Goal: Task Accomplishment & Management: Manage account settings

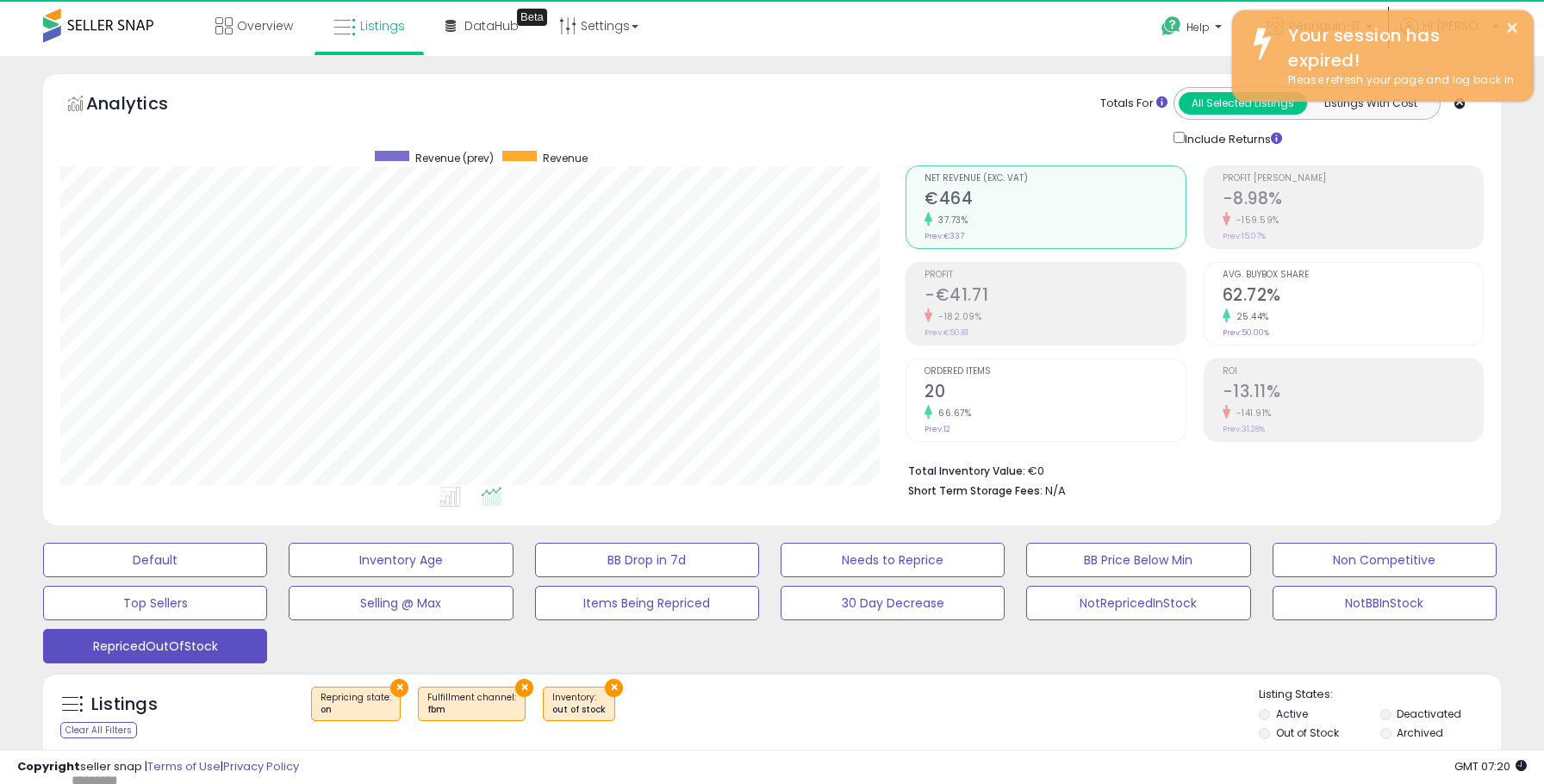
scroll to position [353, 845]
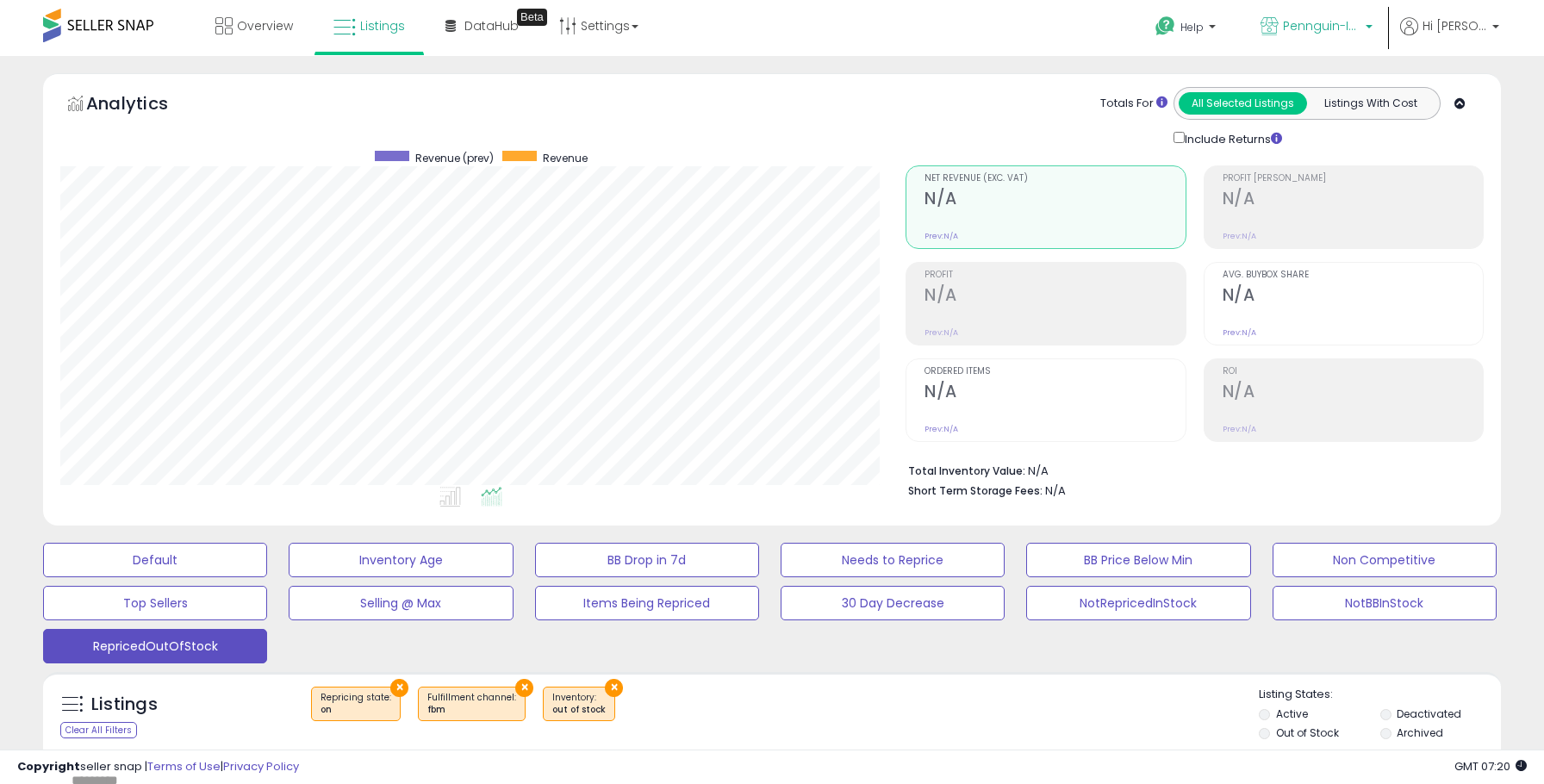
click at [1327, 36] on p "Pennguin-IT-KCC" at bounding box center [1316, 28] width 112 height 22
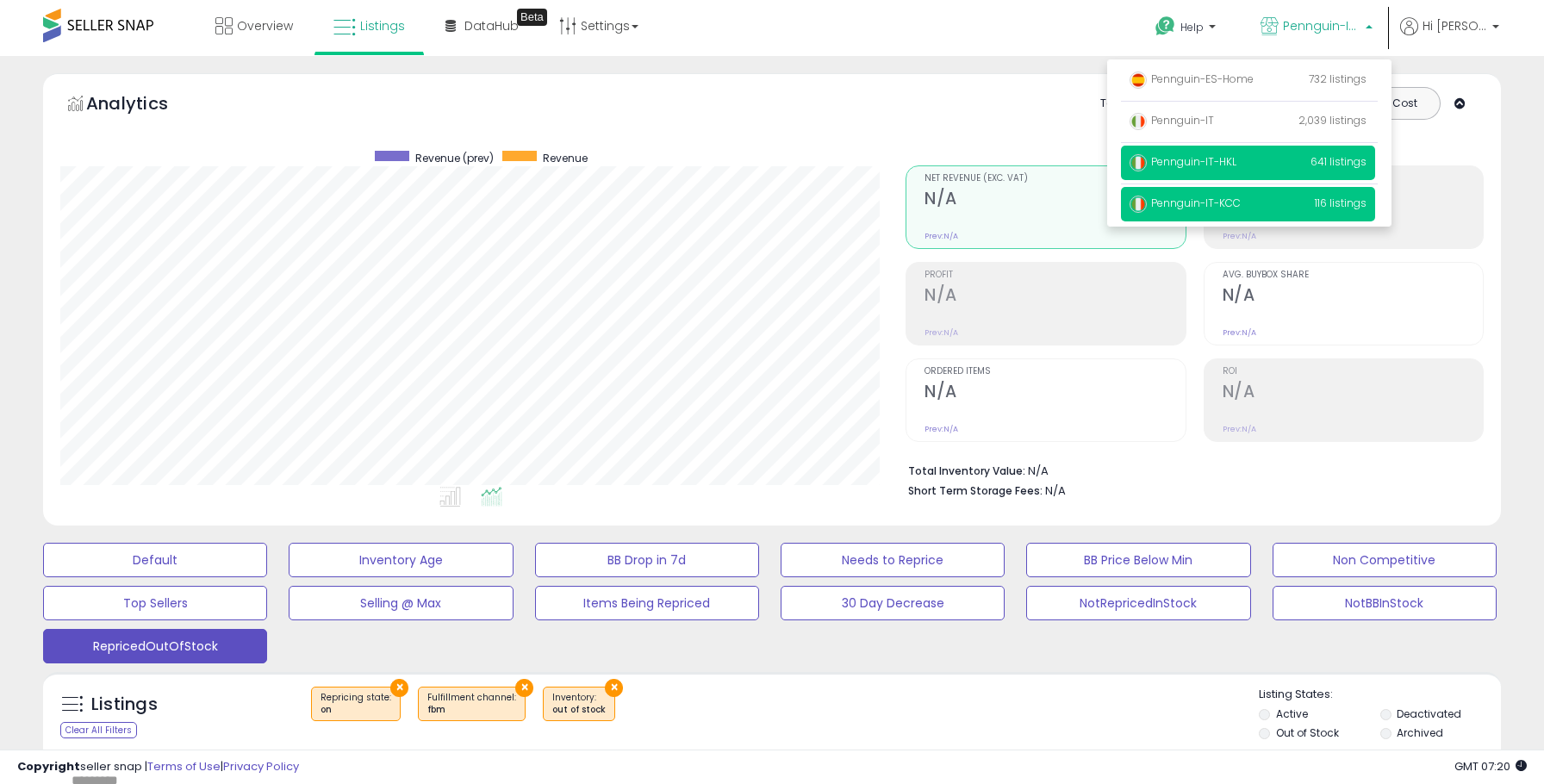
click at [1230, 161] on span "Pennguin-IT-HKL" at bounding box center [1182, 160] width 106 height 14
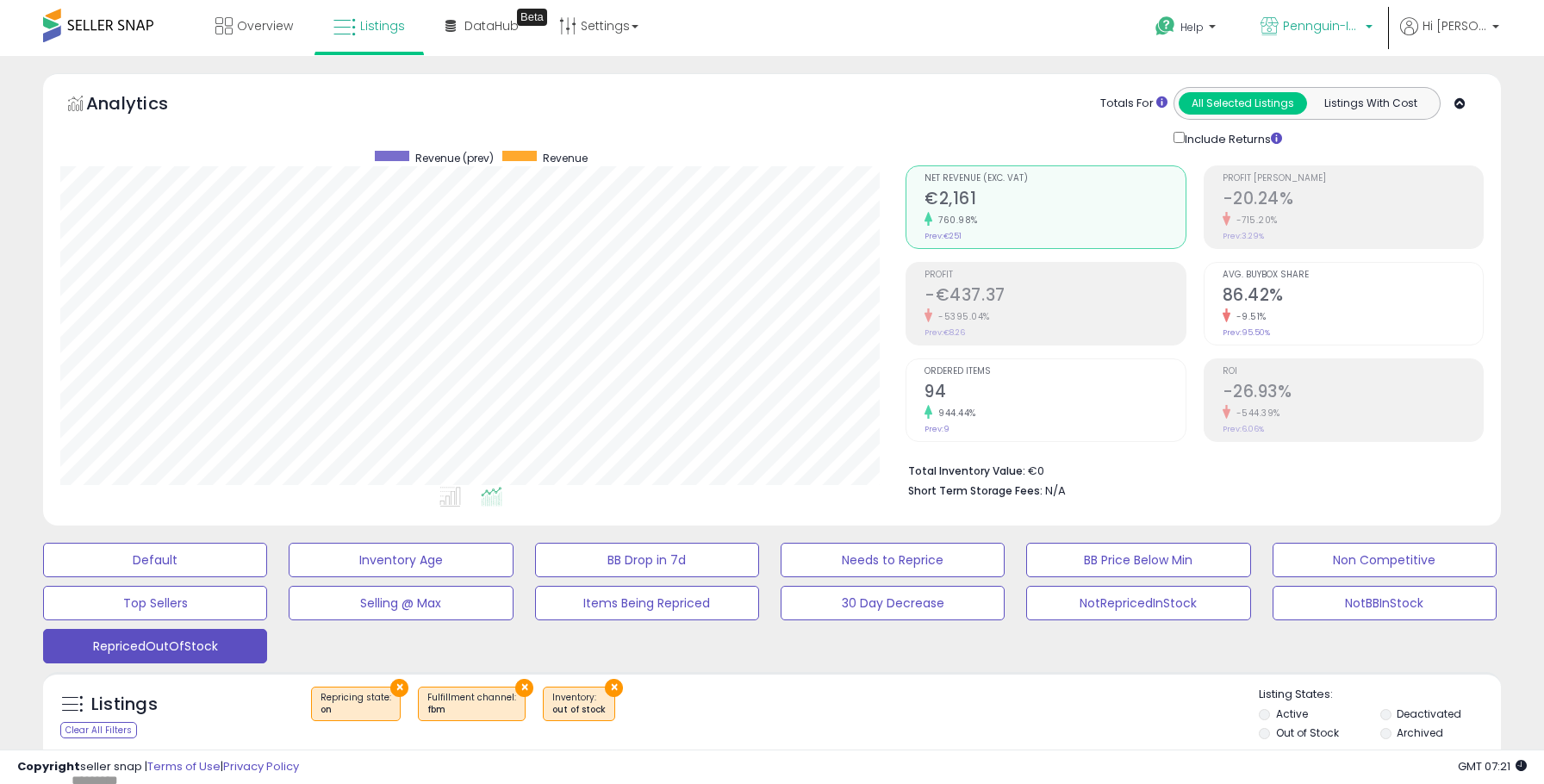
click at [1310, 23] on span "Pennguin-IT-HKL" at bounding box center [1322, 26] width 78 height 17
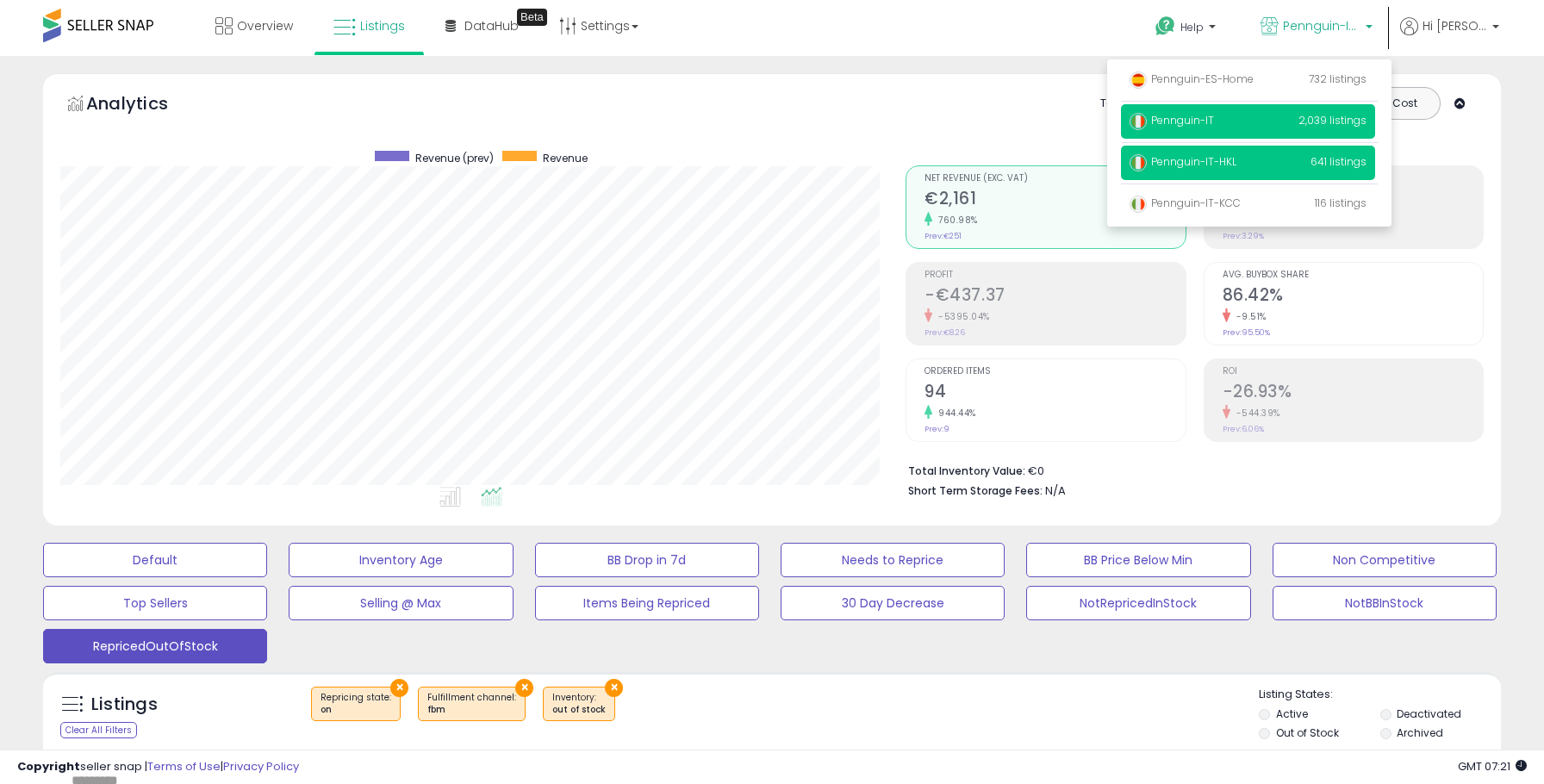
click at [1195, 132] on p "Pennguin-IT 2,039 listings" at bounding box center [1248, 121] width 254 height 34
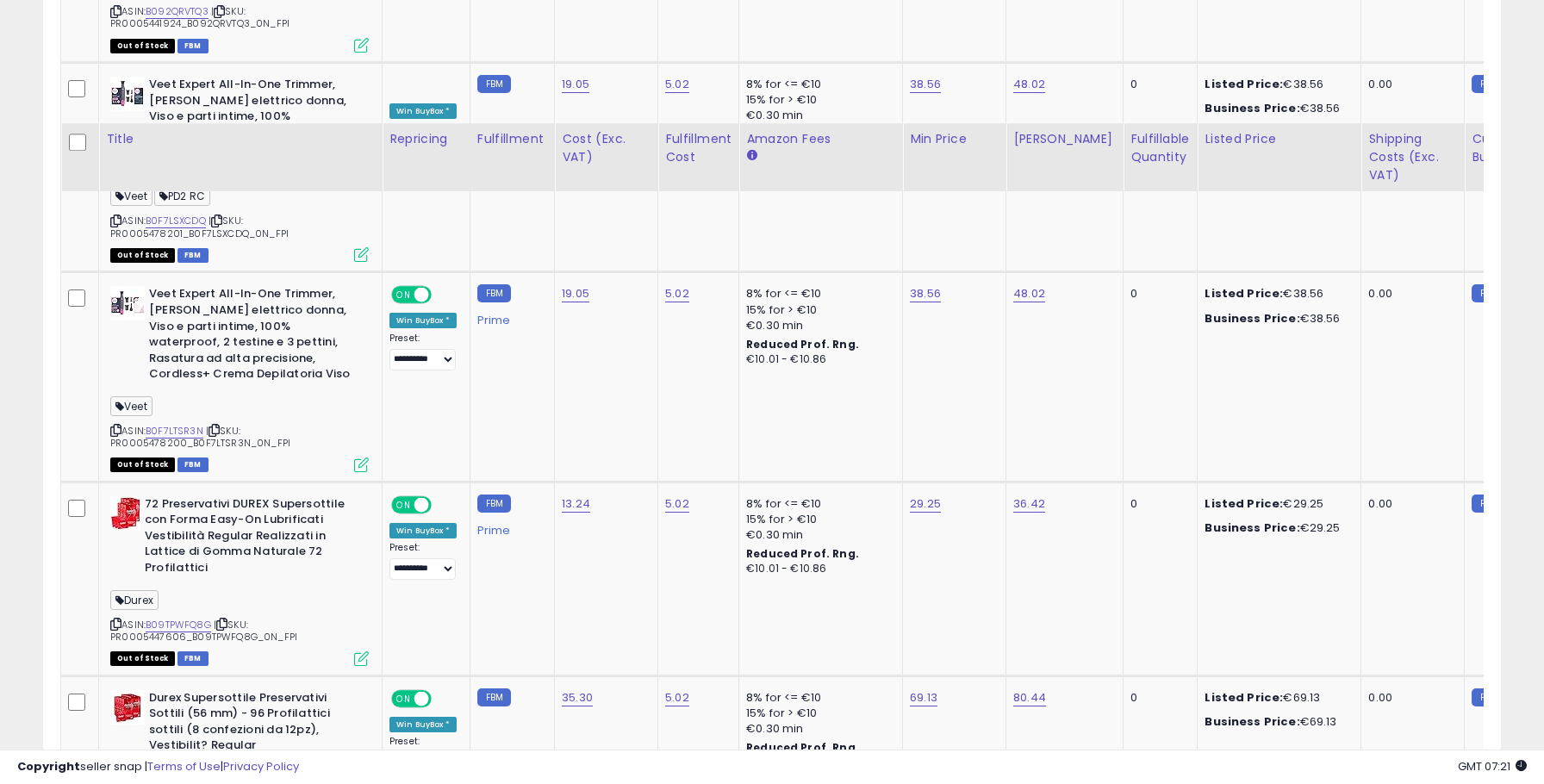
scroll to position [3281, 0]
